Goal: Download file/media

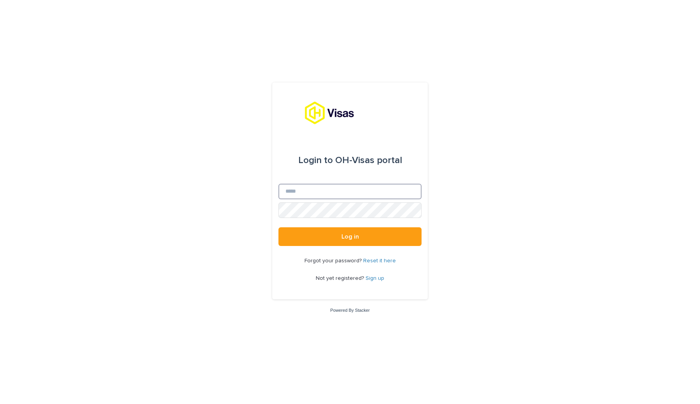
click at [318, 195] on input "Email" at bounding box center [349, 191] width 143 height 16
type input "**********"
click at [349, 231] on button "Log in" at bounding box center [349, 236] width 143 height 19
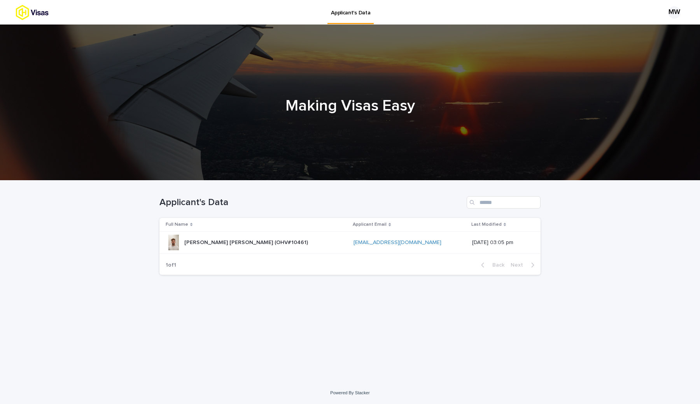
click at [259, 241] on p "[PERSON_NAME] [PERSON_NAME] (OHV#10461)" at bounding box center [246, 242] width 125 height 8
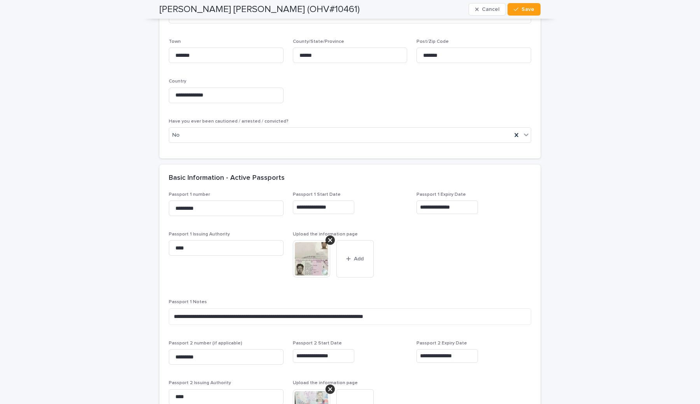
scroll to position [558, 0]
click at [312, 262] on img at bounding box center [311, 257] width 37 height 37
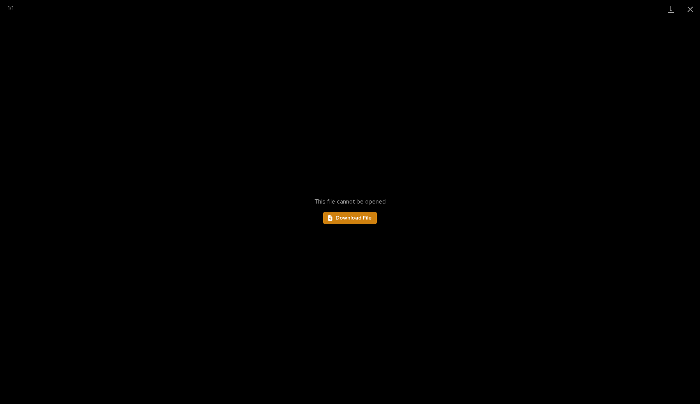
click at [350, 215] on span "Download File" at bounding box center [353, 217] width 36 height 5
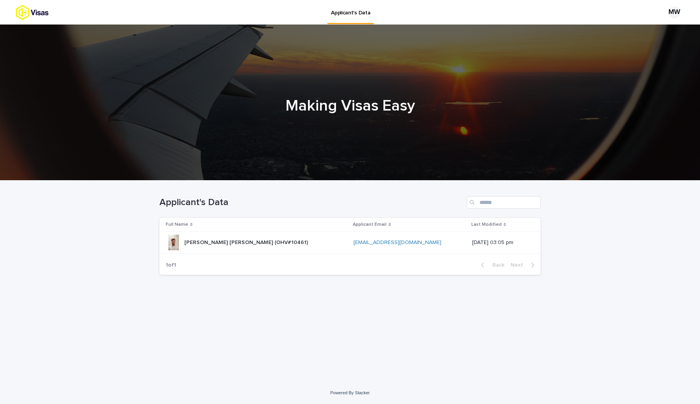
click at [257, 245] on p "[PERSON_NAME] [PERSON_NAME] (OHV#10461)" at bounding box center [246, 242] width 125 height 8
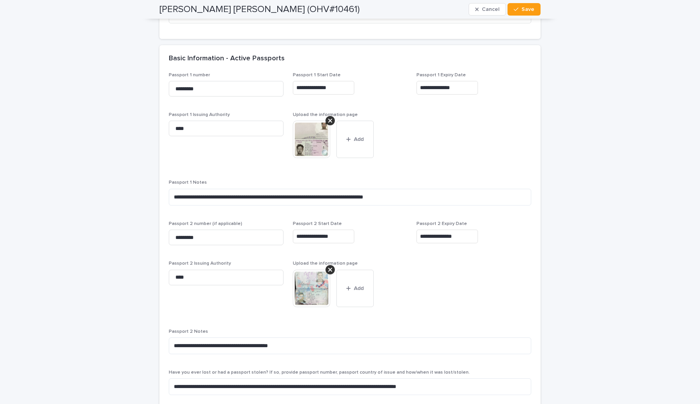
scroll to position [684, 0]
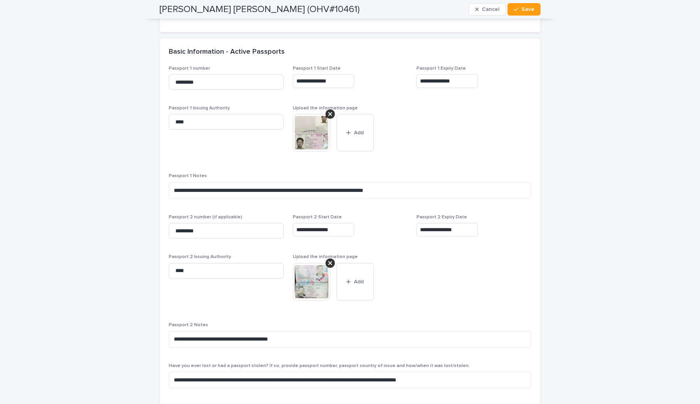
click at [313, 282] on img at bounding box center [311, 281] width 37 height 37
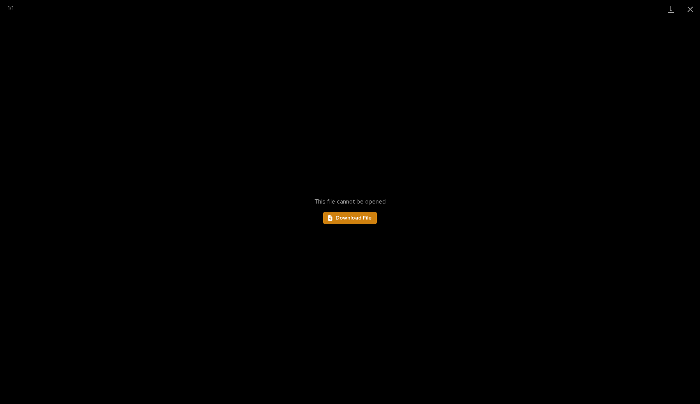
click at [350, 216] on span "Download File" at bounding box center [353, 217] width 36 height 5
